Goal: Information Seeking & Learning: Learn about a topic

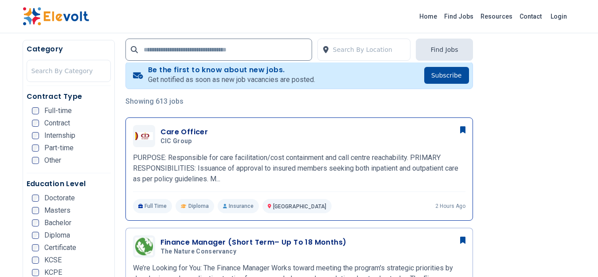
click at [245, 151] on div "Care Officer CIC group [DATE] [DATE] [GEOGRAPHIC_DATA] KE PURPOSE: Responsible …" at bounding box center [299, 169] width 333 height 88
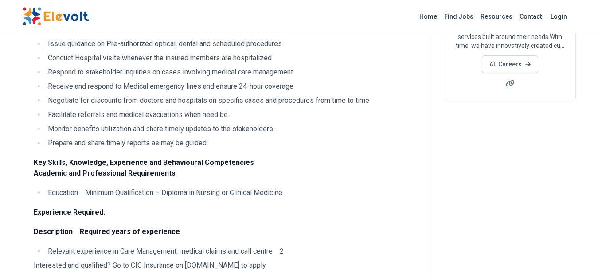
scroll to position [177, 0]
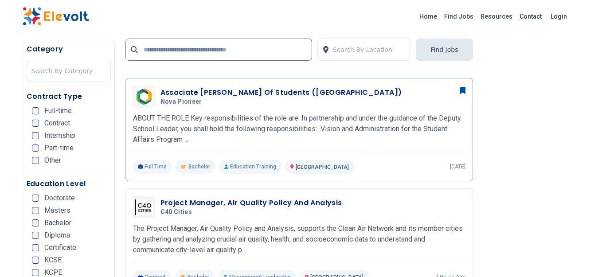
scroll to position [887, 0]
